Goal: Information Seeking & Learning: Learn about a topic

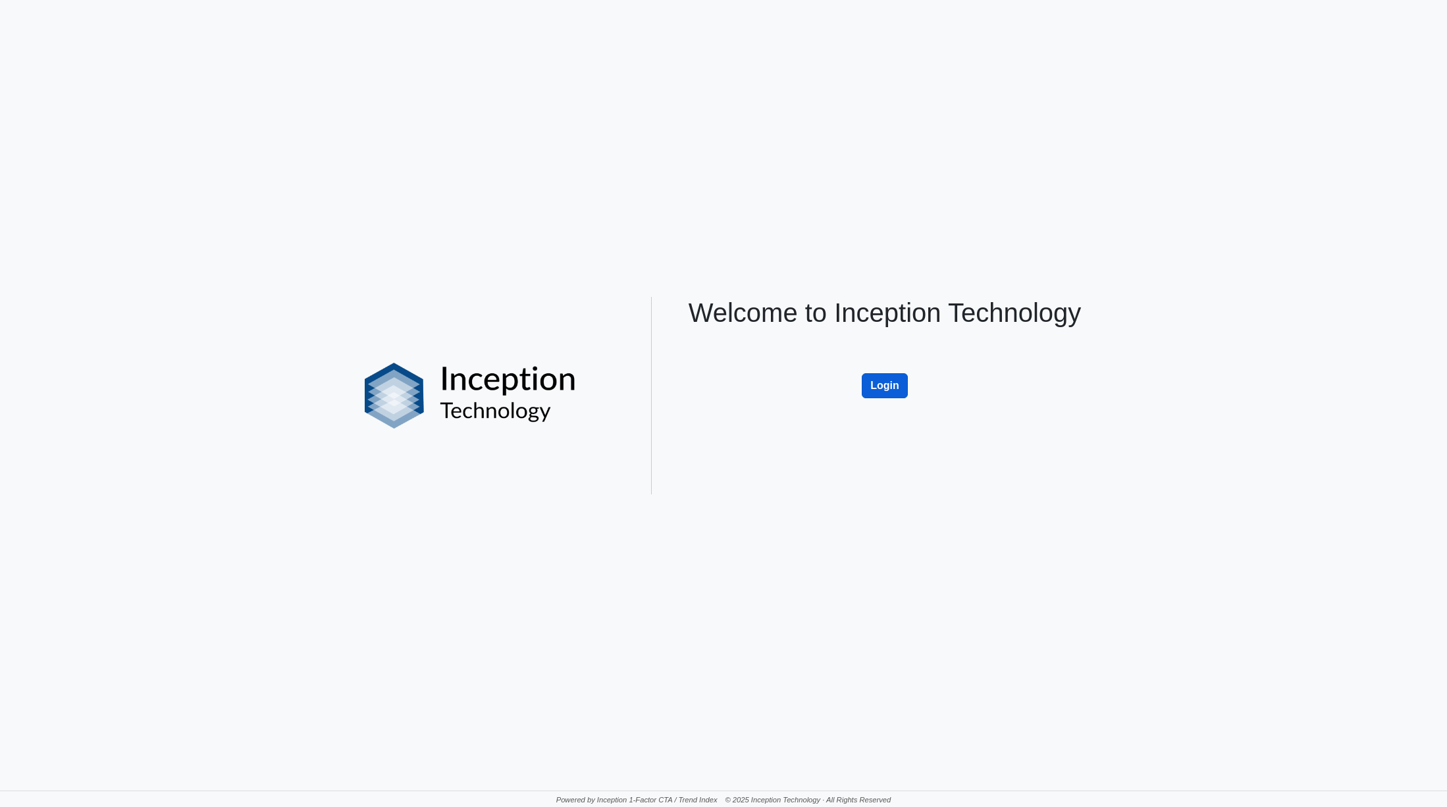
click at [880, 386] on button "Login" at bounding box center [885, 385] width 46 height 25
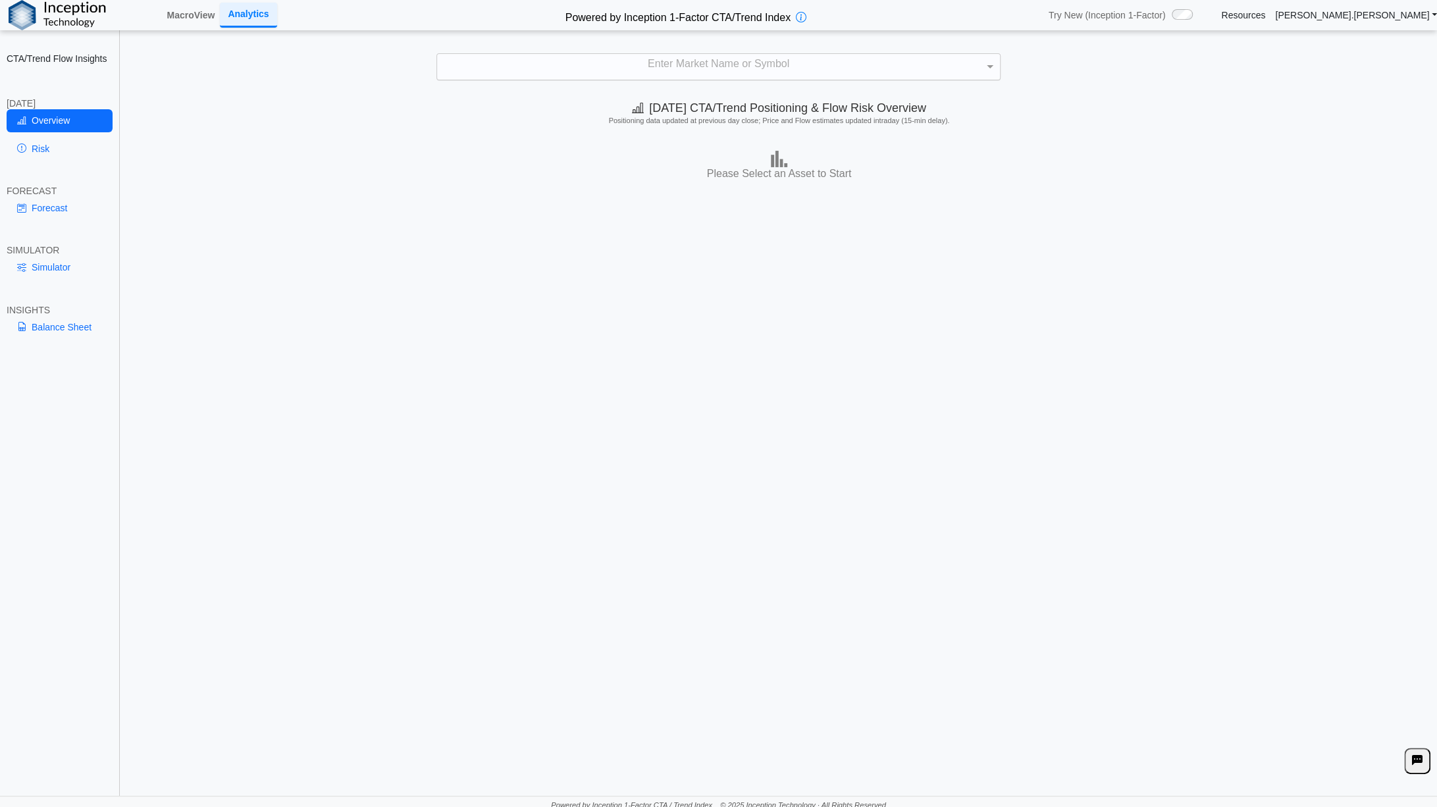
click at [607, 67] on div "Enter Market Name or Symbol" at bounding box center [718, 67] width 563 height 26
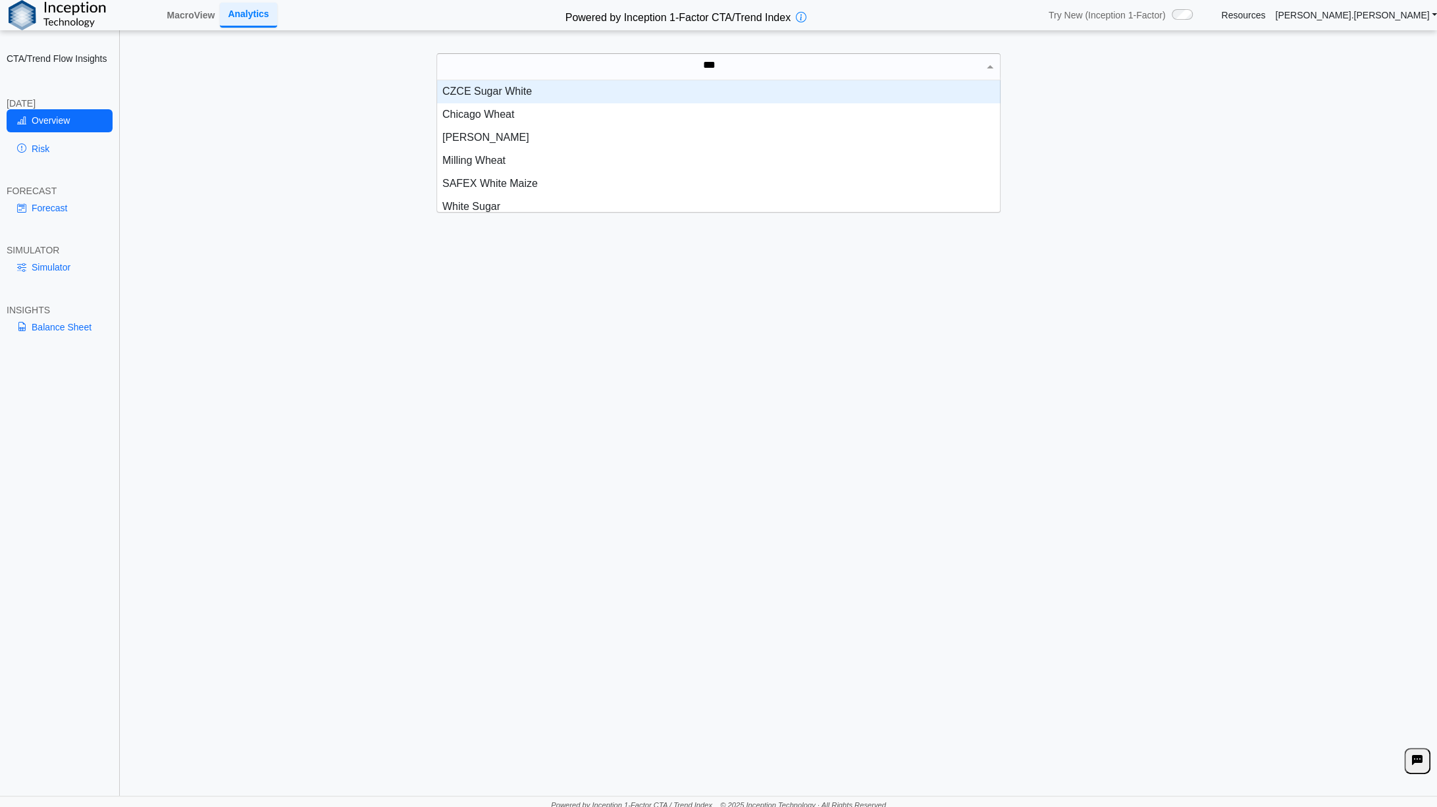
scroll to position [11, 11]
type input "*****"
click at [465, 86] on div "Chicago Wheat" at bounding box center [719, 91] width 564 height 23
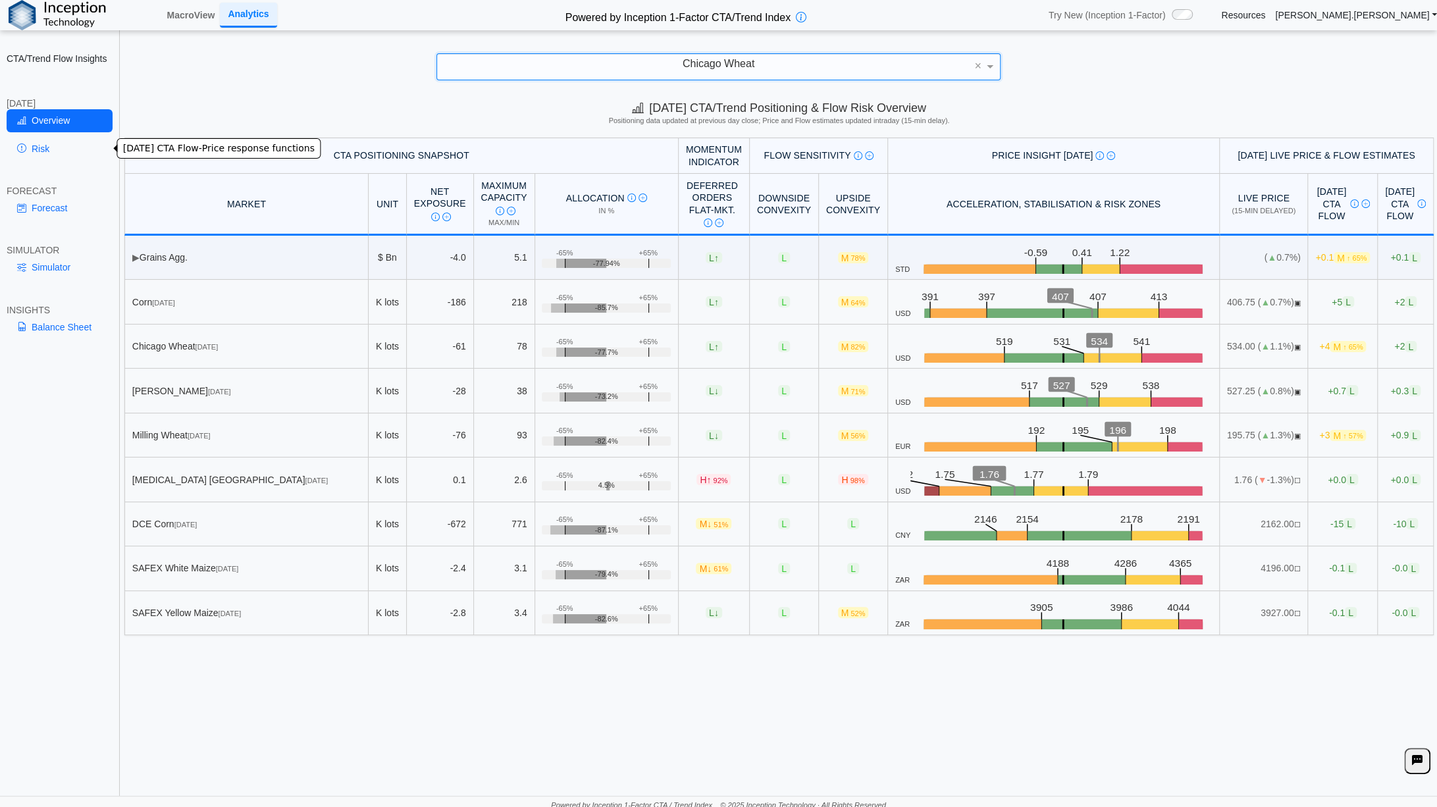
click at [48, 147] on link "Risk" at bounding box center [60, 149] width 106 height 22
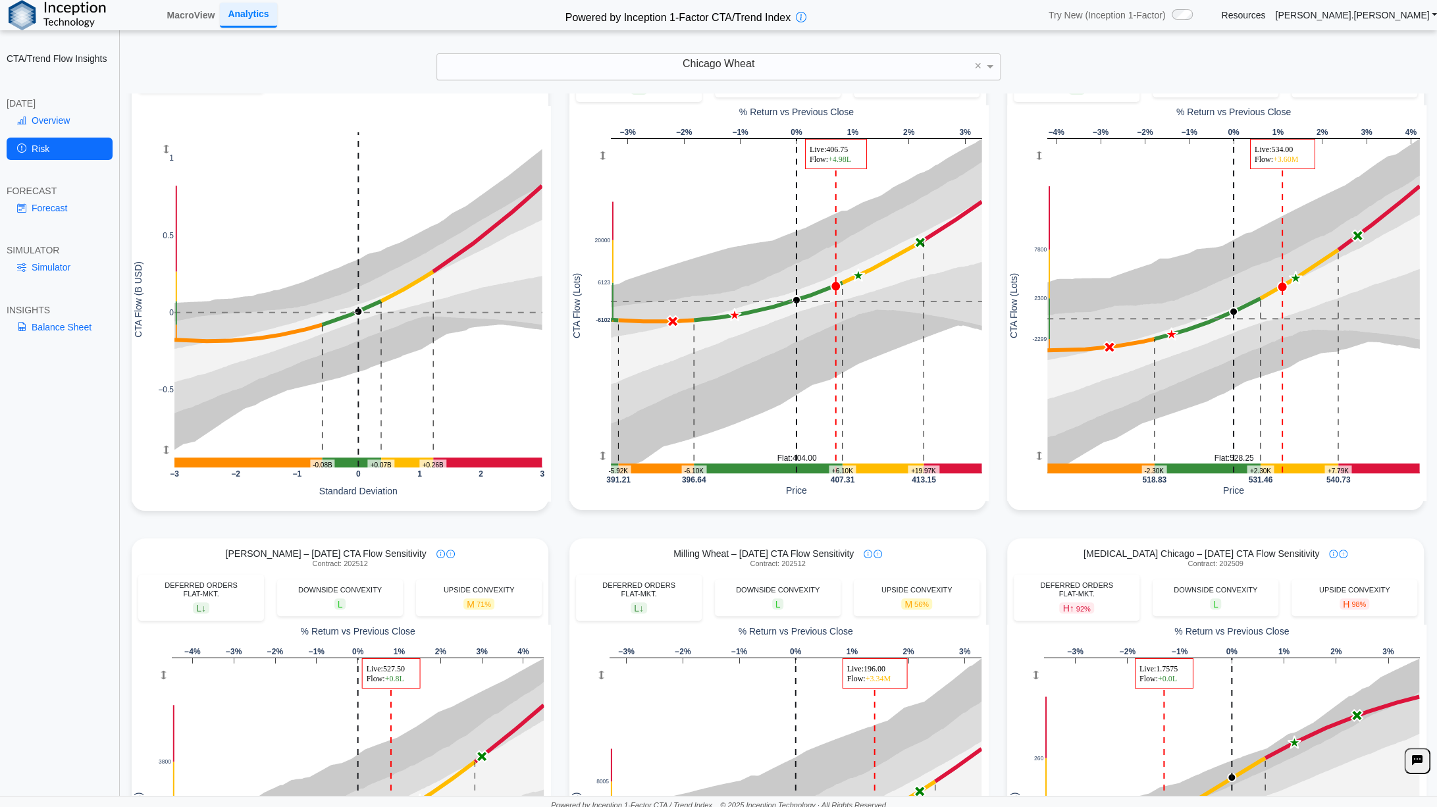
scroll to position [0, 0]
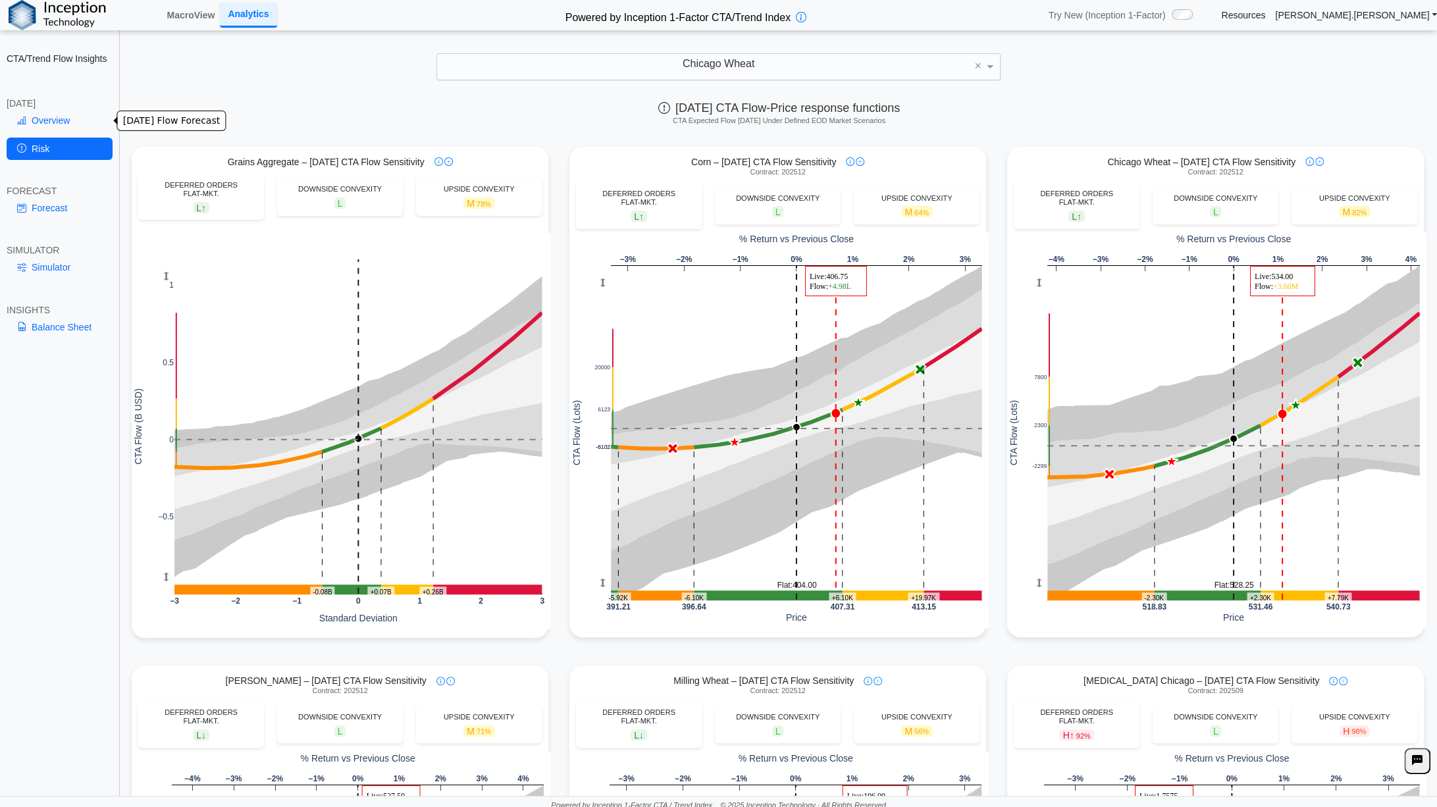
click at [45, 120] on link "Overview" at bounding box center [60, 120] width 106 height 22
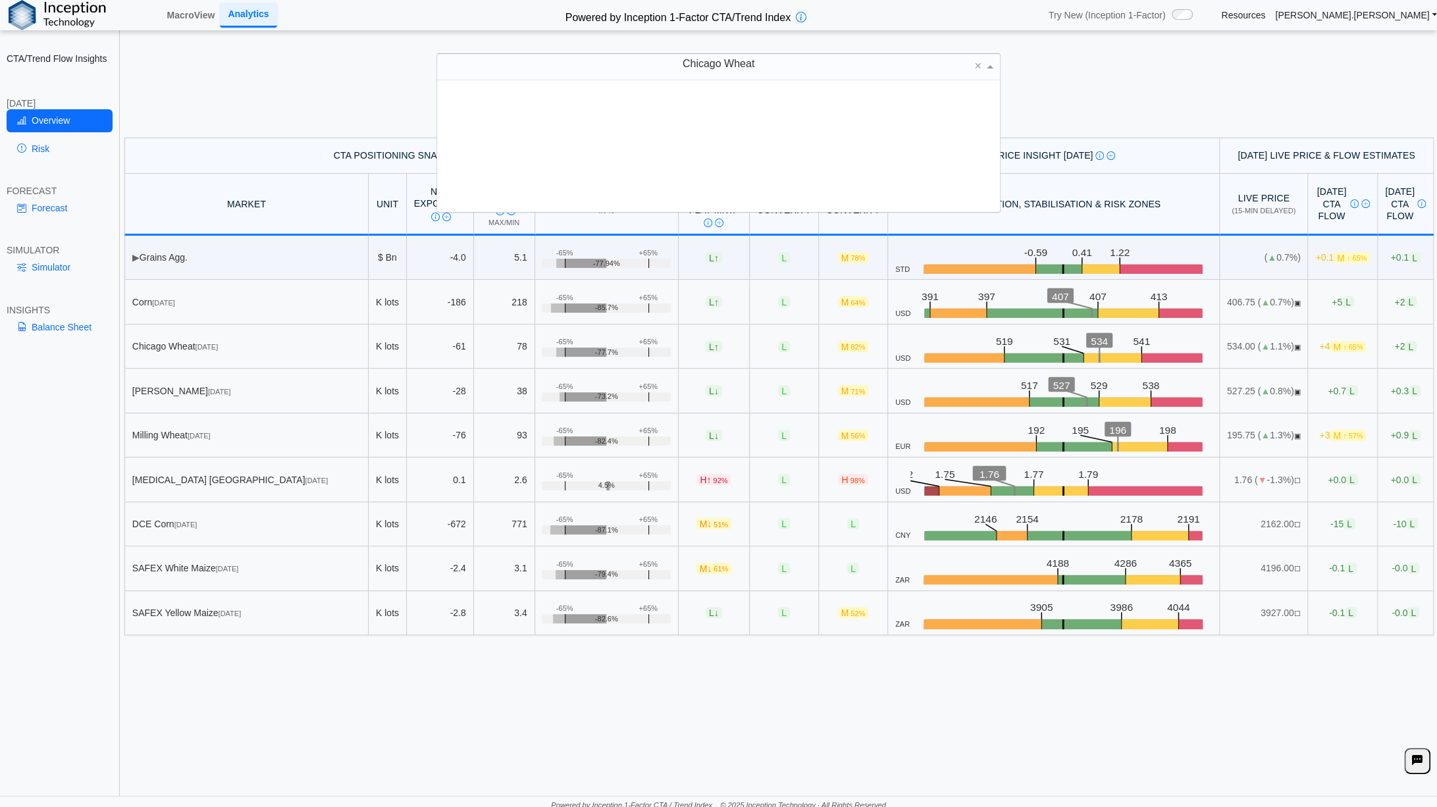
click at [760, 59] on div "Chicago Wheat" at bounding box center [718, 67] width 563 height 26
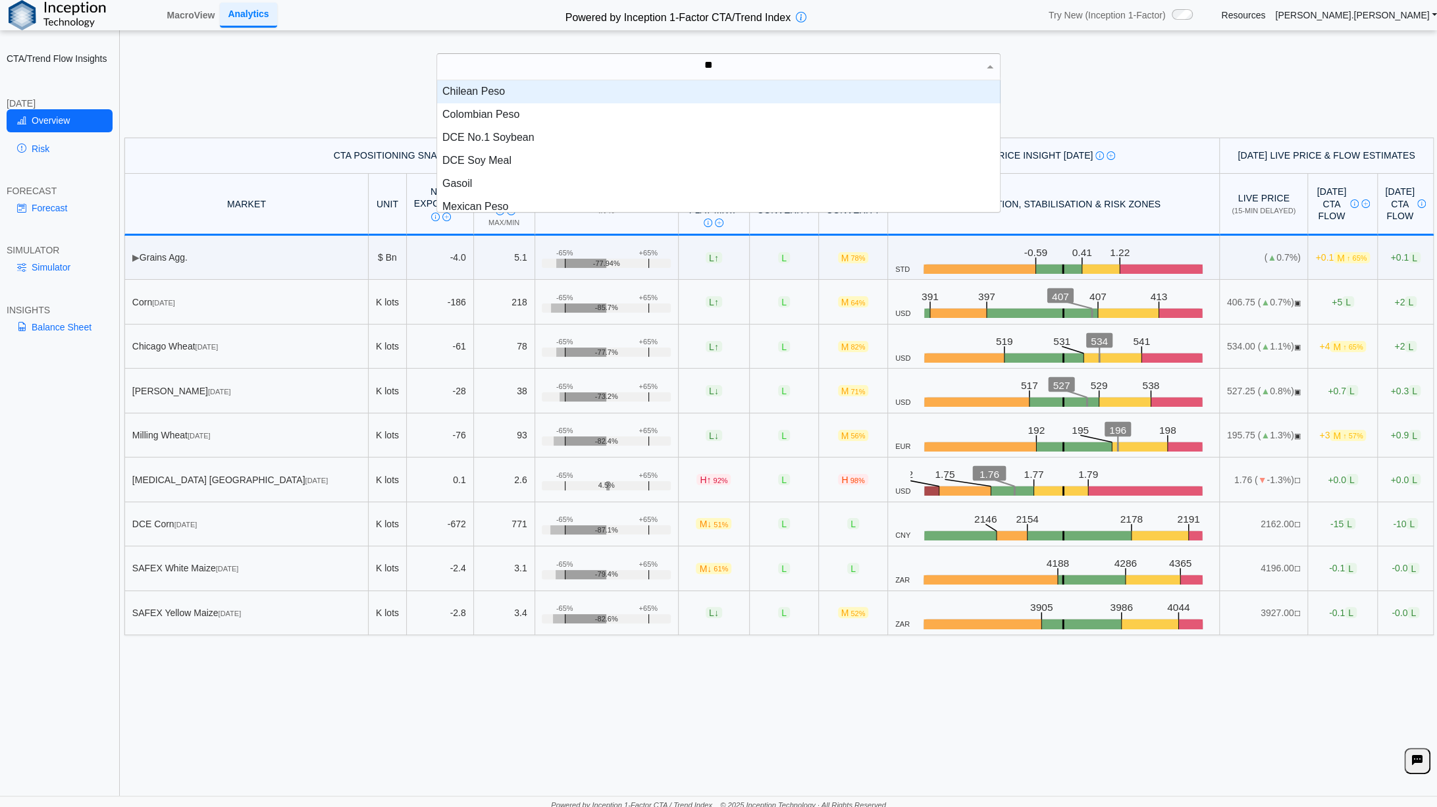
type input "***"
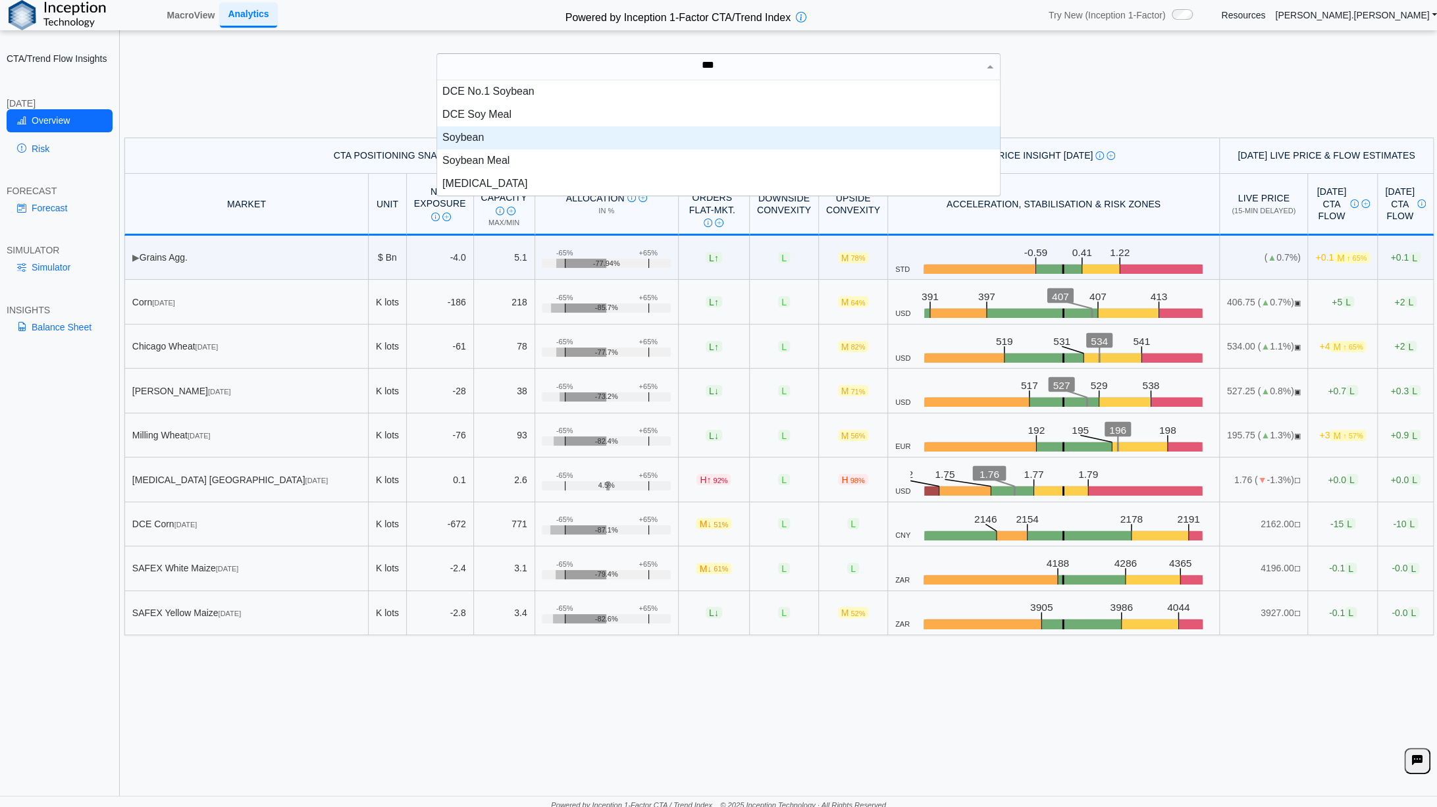
click at [520, 142] on div "Soybean" at bounding box center [719, 137] width 564 height 23
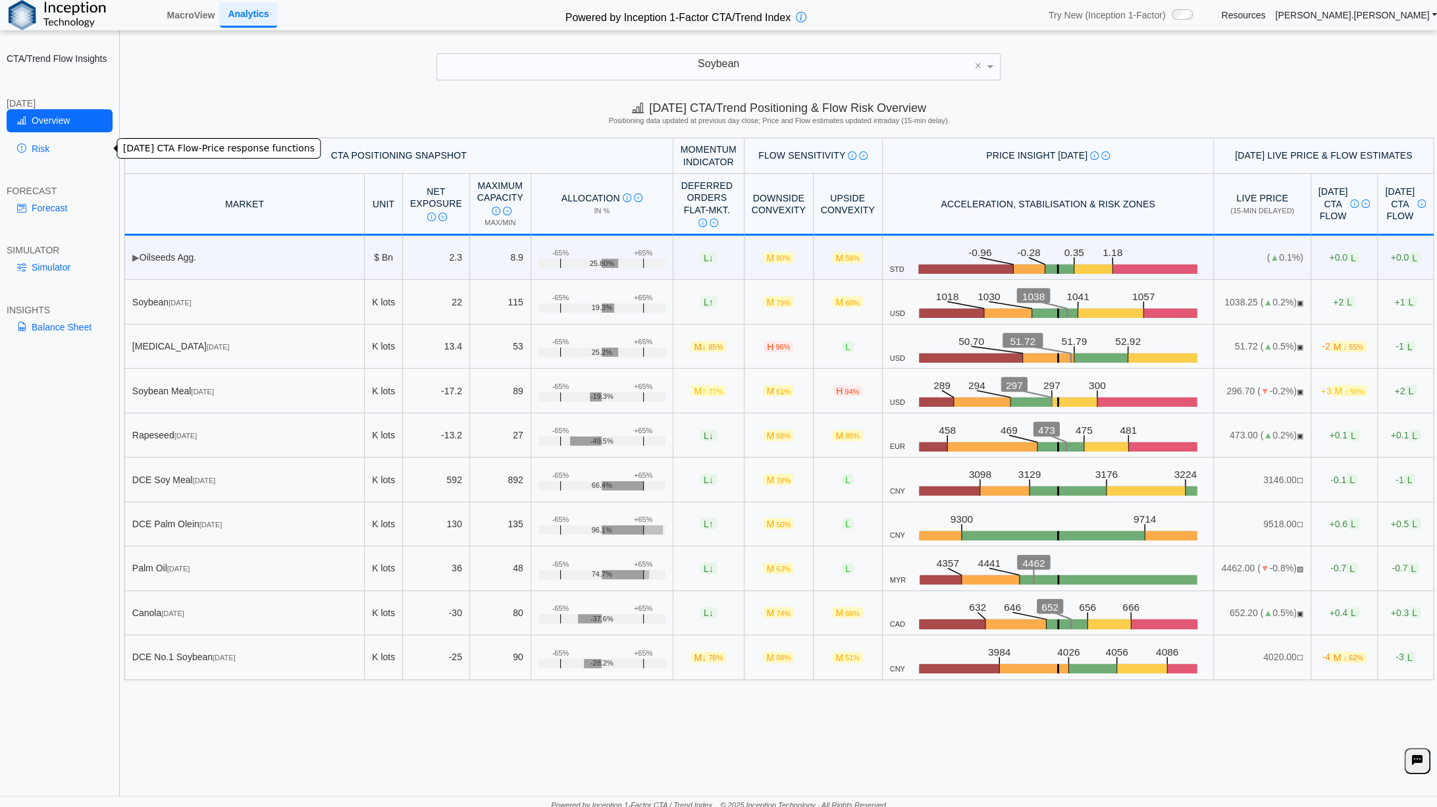
click at [40, 151] on link "Risk" at bounding box center [60, 149] width 106 height 22
